Goal: Use online tool/utility: Utilize a website feature to perform a specific function

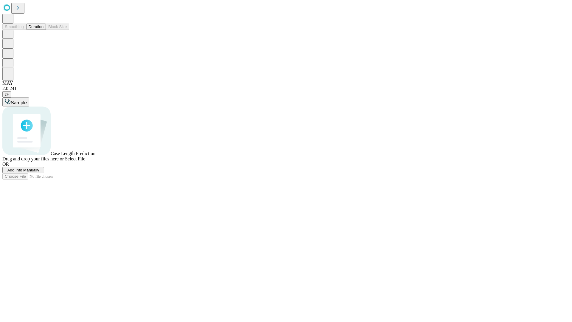
click at [44, 30] on button "Duration" at bounding box center [36, 27] width 20 height 6
click at [39, 172] on span "Add Info Manually" at bounding box center [23, 170] width 32 height 4
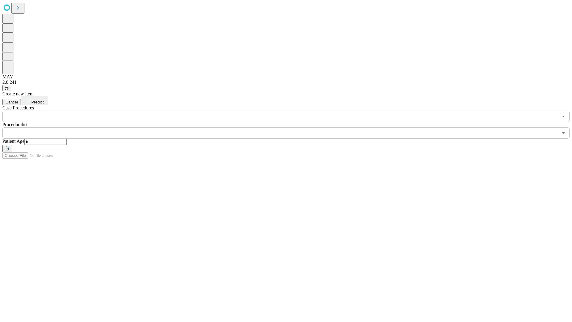
type input "*"
click at [290, 127] on input "text" at bounding box center [280, 132] width 556 height 11
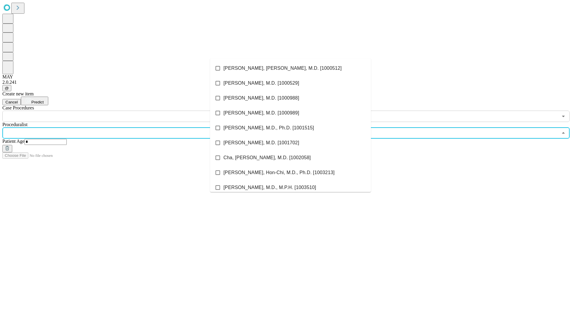
click at [291, 68] on li "[PERSON_NAME], [PERSON_NAME], M.D. [1000512]" at bounding box center [290, 68] width 161 height 15
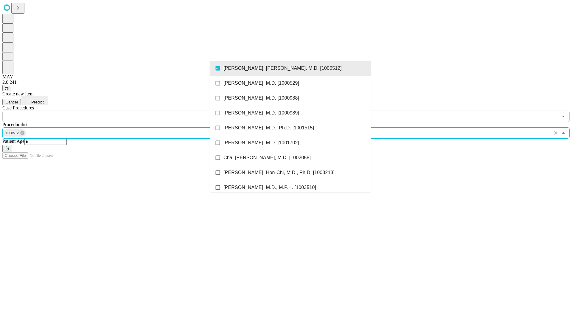
click at [125, 111] on input "text" at bounding box center [280, 116] width 556 height 11
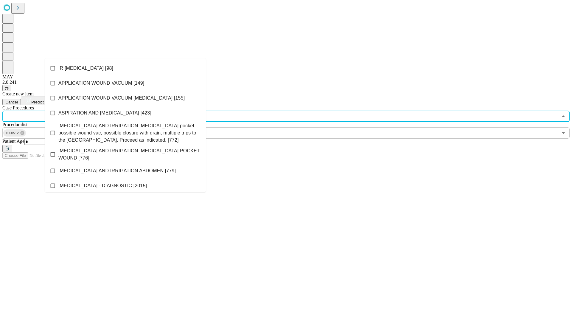
click at [125, 68] on li "IR [MEDICAL_DATA] [98]" at bounding box center [125, 68] width 161 height 15
click at [44, 100] on span "Predict" at bounding box center [37, 102] width 12 height 4
